Goal: Use online tool/utility: Utilize a website feature to perform a specific function

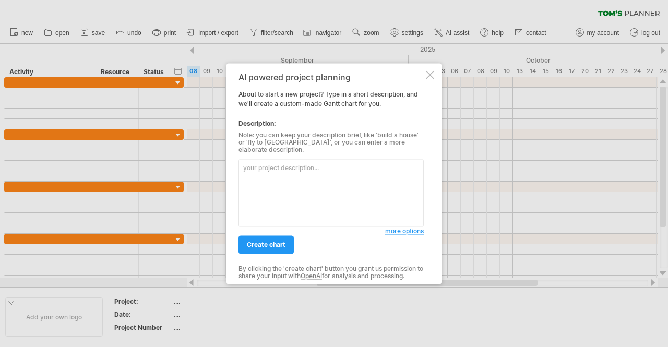
click at [288, 175] on textarea at bounding box center [331, 192] width 185 height 67
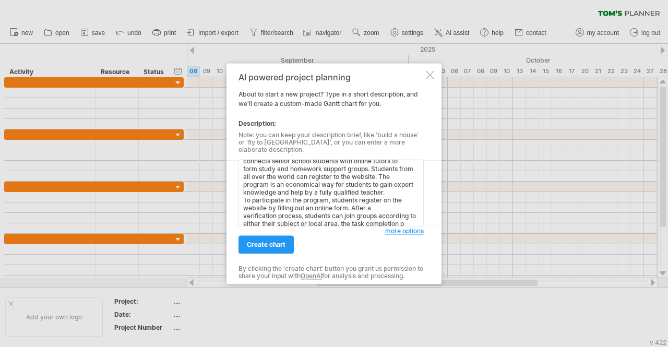
scroll to position [18, 0]
paste textarea "3. Loremips dol sitametc 19 4.4 Adipisci (1) elitse doeiusmo temporincididun ut…"
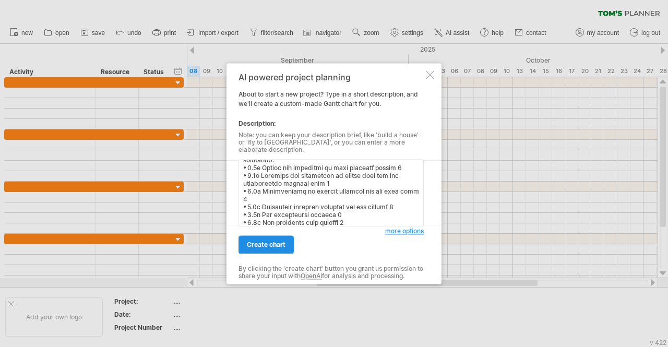
type textarea "StudyShare is a paid online subscription service that connects senior school st…"
click at [275, 241] on span "create chart" at bounding box center [266, 245] width 39 height 8
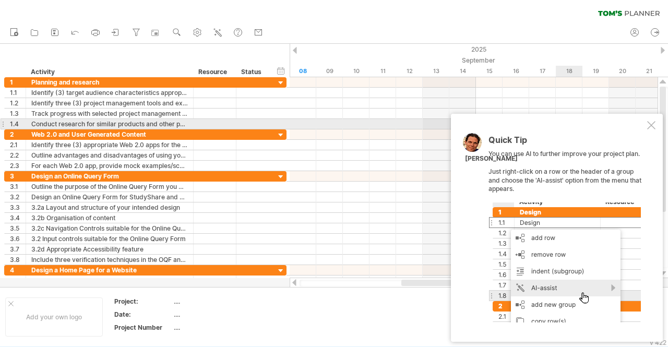
click at [655, 125] on div at bounding box center [651, 125] width 8 height 8
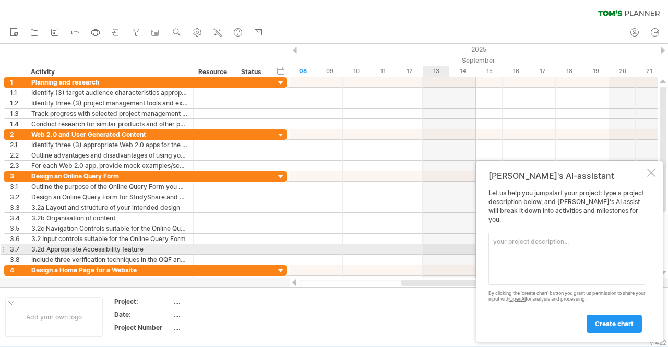
click at [515, 245] on textarea at bounding box center [567, 259] width 157 height 52
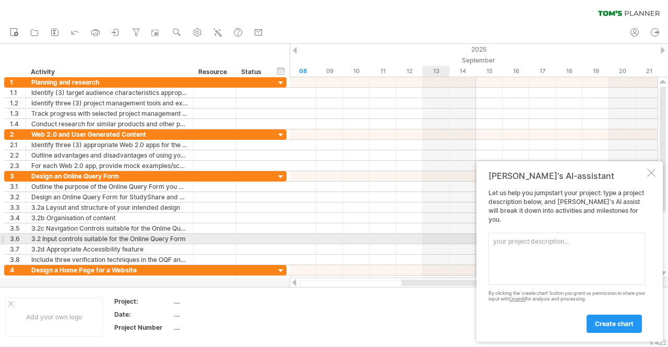
type textarea "o"
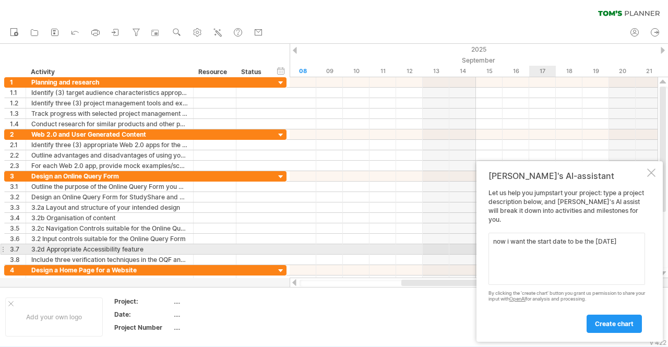
paste textarea "3. Loremips dol sitametc 19 4.4 Adipisci (1) elitse doeiusmo temporincididun ut…"
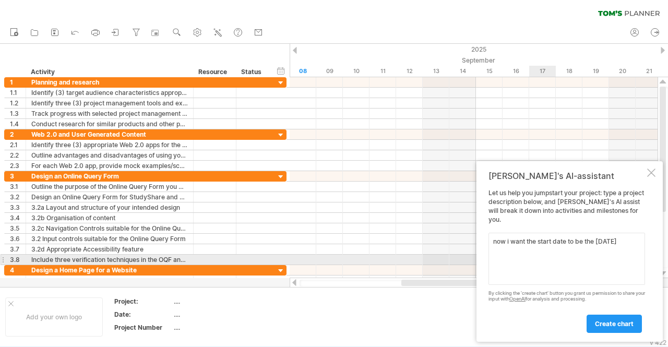
scroll to position [0, 0]
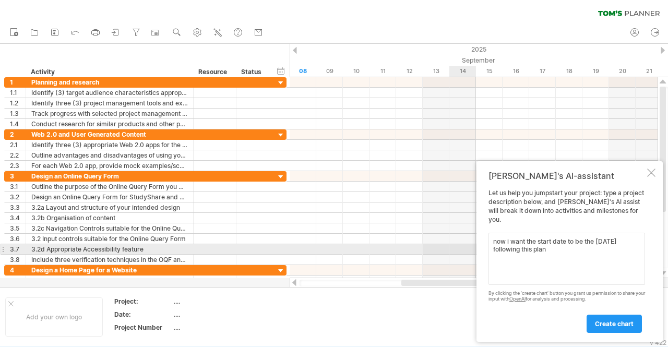
paste textarea "[DATE] (Mon, Week 2) — Read Task 9 brief, highlighted instructions, created rou…"
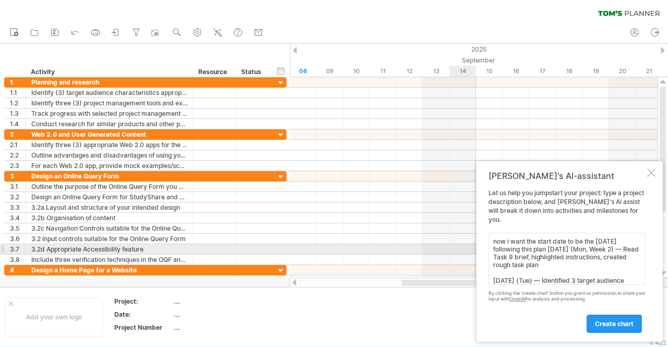
scroll to position [135, 0]
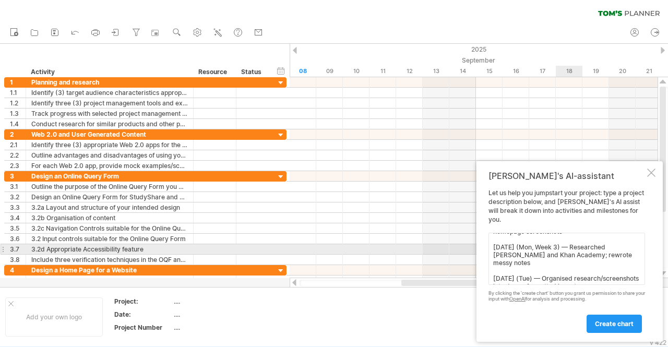
paste textarea "Web 2.0 and User-Generated Content [DATE] (Wed) — Researched Web 2.0 apps; chos…"
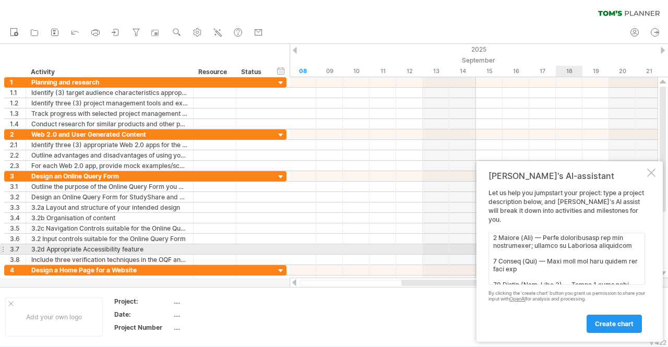
paste textarea "Design Online Query Form [DATE] (Tue) — Sketched first query form layout; noted…"
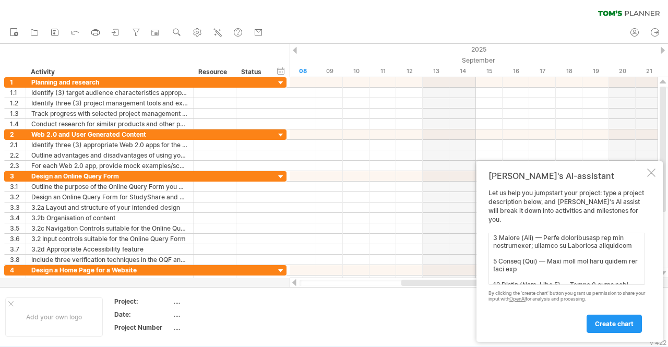
scroll to position [354, 0]
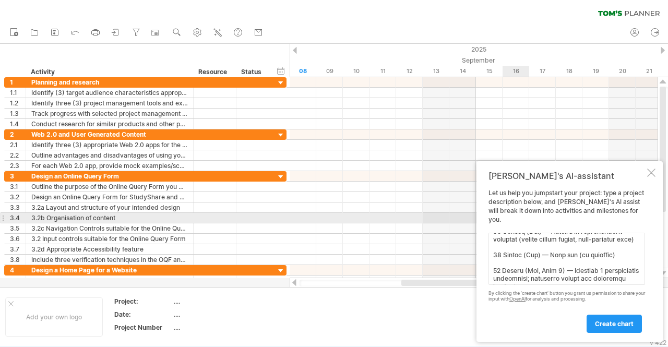
paste textarea "Design Homepage [DATE] (Tue) — Created homepage layout using grid system [DATE]…"
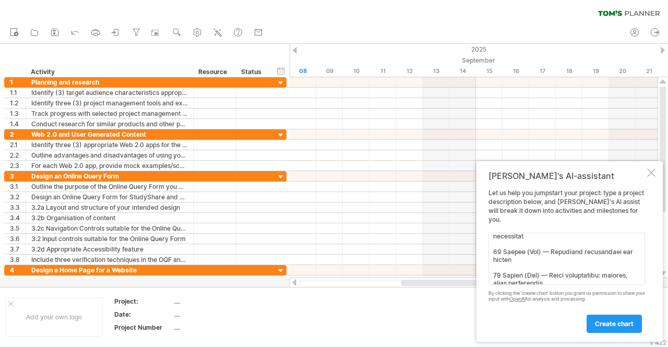
paste textarea "[DATE] (Wed, Week 8) — Added header, footer, page numbers; rescanned blurry scr…"
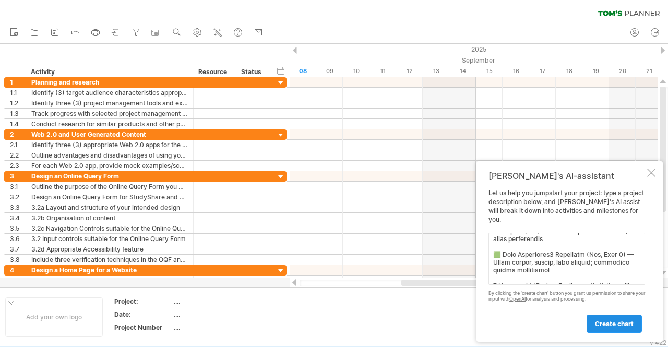
type textarea "lor i dolo sit ametc adip el se doe 67te in utla etdolorem aliq enim 63 Admi (V…"
click at [600, 320] on span "create chart" at bounding box center [614, 324] width 39 height 8
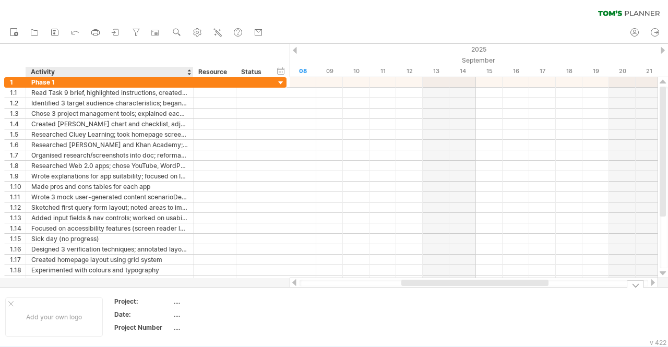
click at [130, 307] on th "Project:" at bounding box center [143, 303] width 58 height 12
click at [164, 300] on input "********" at bounding box center [140, 301] width 53 height 9
click at [181, 302] on div "...." at bounding box center [218, 301] width 88 height 9
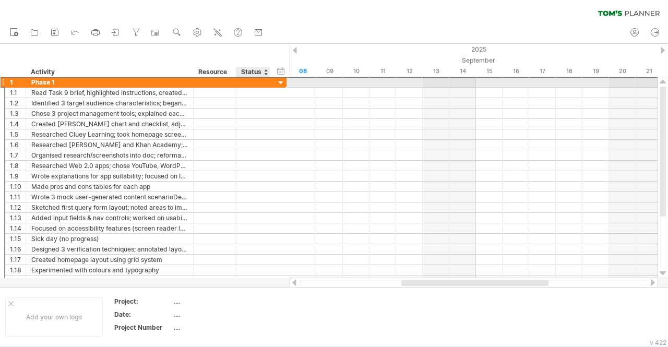
click at [274, 84] on div "1 ******* Phase 1" at bounding box center [145, 82] width 282 height 11
click at [278, 84] on div at bounding box center [281, 83] width 10 height 10
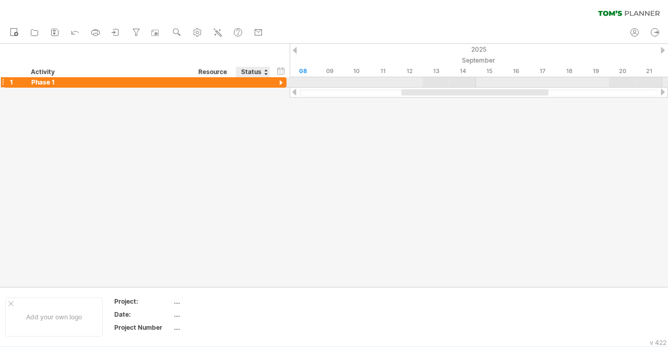
click at [278, 84] on div at bounding box center [281, 83] width 10 height 10
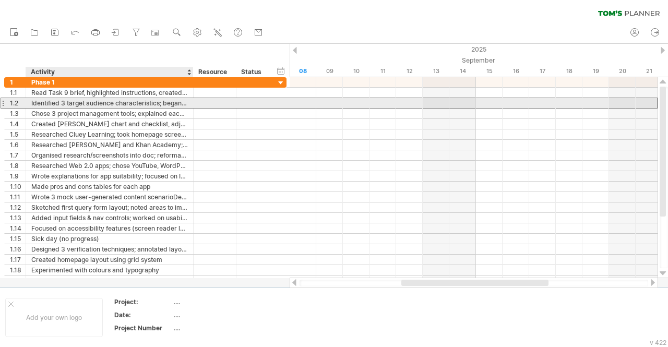
click at [147, 99] on div "Identified 3 target audience characteristics; began research on [MEDICAL_DATA] …" at bounding box center [109, 103] width 157 height 10
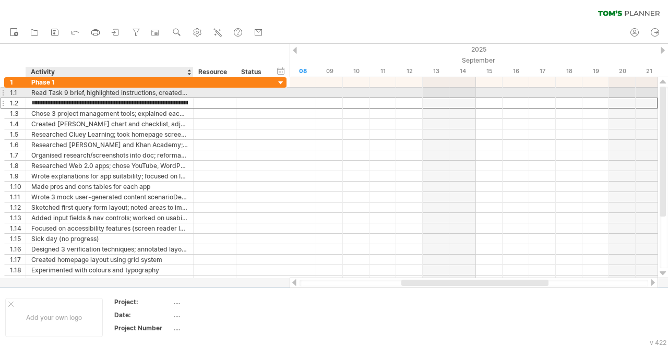
click at [165, 91] on div "Read Task 9 brief, highlighted instructions, created rough task plan" at bounding box center [109, 93] width 157 height 10
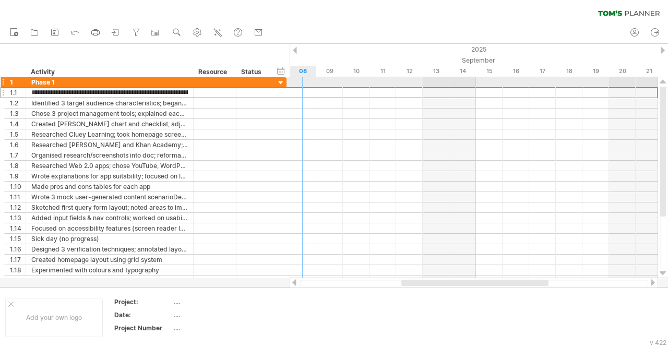
click at [296, 88] on div at bounding box center [474, 92] width 368 height 11
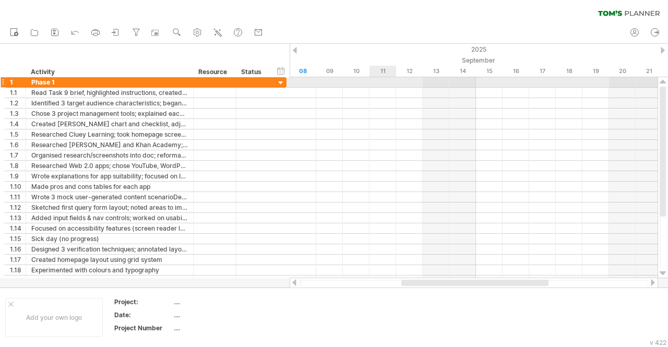
click at [370, 84] on div at bounding box center [474, 82] width 368 height 10
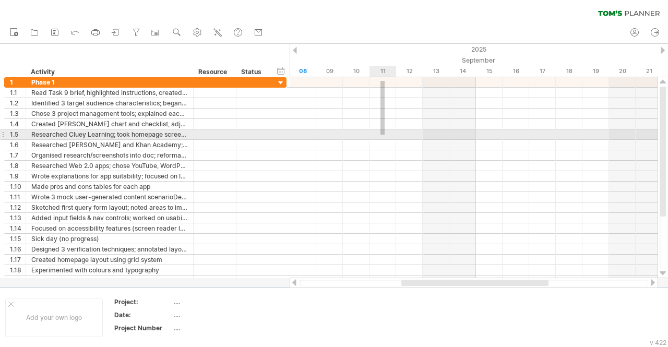
drag, startPoint x: 381, startPoint y: 81, endPoint x: 385, endPoint y: 136, distance: 55.5
click at [385, 136] on div at bounding box center [474, 181] width 368 height 209
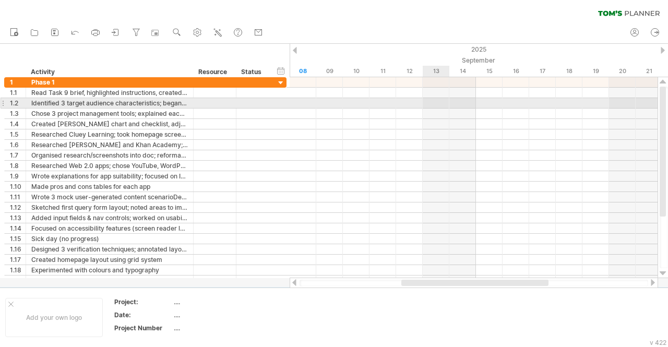
click at [438, 108] on div at bounding box center [474, 181] width 368 height 209
click at [438, 107] on div at bounding box center [474, 103] width 368 height 10
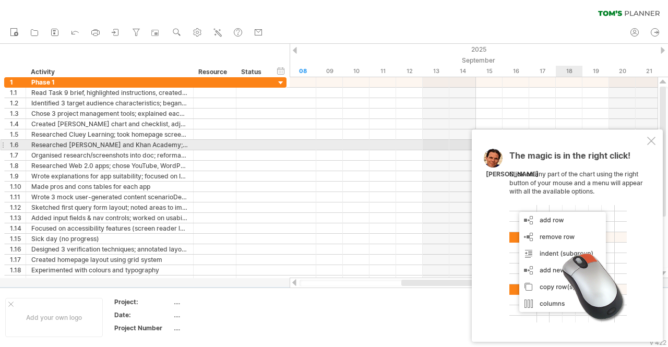
click at [649, 140] on div at bounding box center [651, 141] width 8 height 8
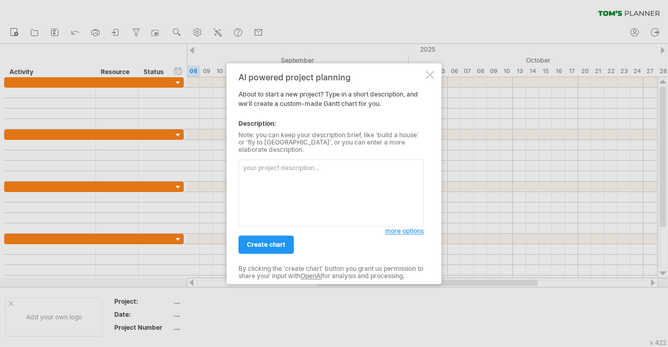
paste textarea "StudyShare is a paid online subscription service that connects senior school st…"
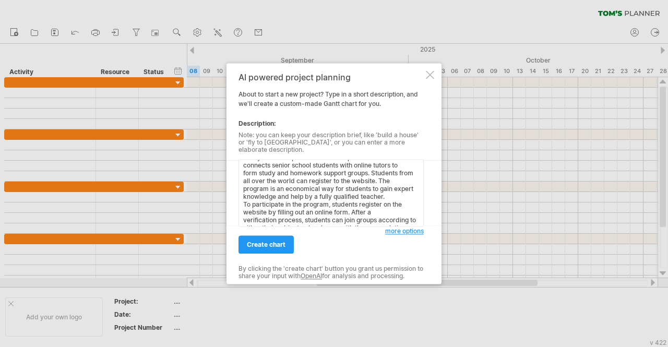
scroll to position [18, 0]
paste textarea "3. Loremips dol sitametc 19 4.4 Adipisci (1) elitse doeiusmo temporincididun ut…"
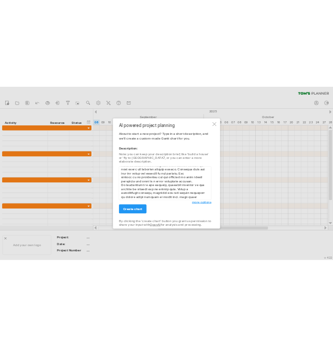
scroll to position [376, 0]
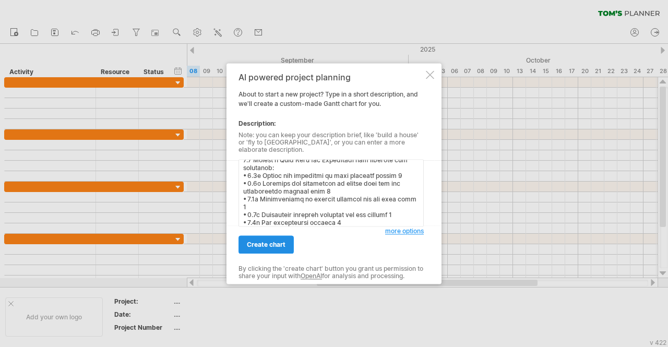
type textarea "StudyShare is a paid online subscription service that connects senior school st…"
click at [276, 241] on span "create chart" at bounding box center [266, 245] width 39 height 8
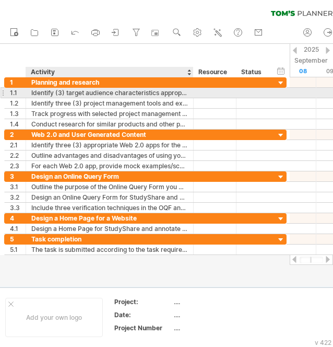
click at [90, 93] on div "Identify (3) target audience characteristics appropriate for the website and id…" at bounding box center [109, 93] width 157 height 10
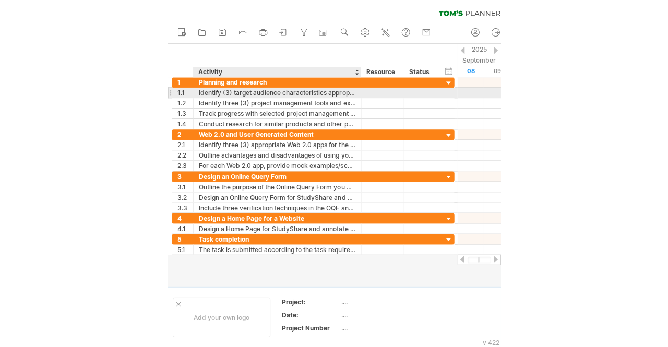
scroll to position [0, 0]
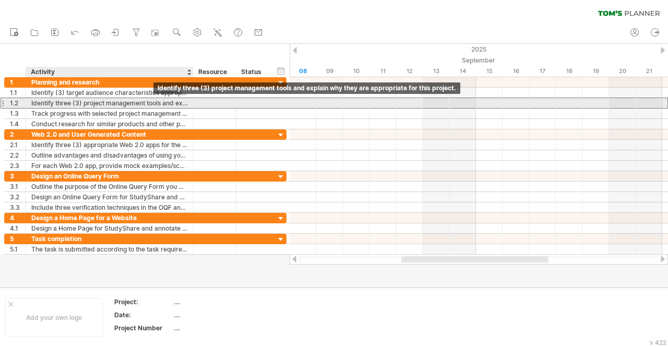
click at [133, 101] on div "Identify three (3) project management tools and explain why they are appropriat…" at bounding box center [109, 103] width 157 height 10
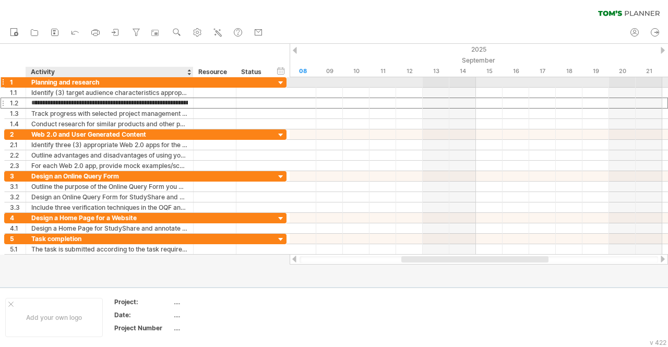
click at [172, 80] on div "Planning and research" at bounding box center [109, 82] width 157 height 10
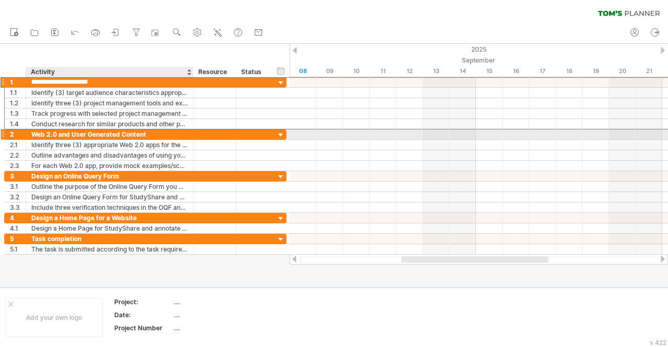
type input "**********"
